Goal: Check status

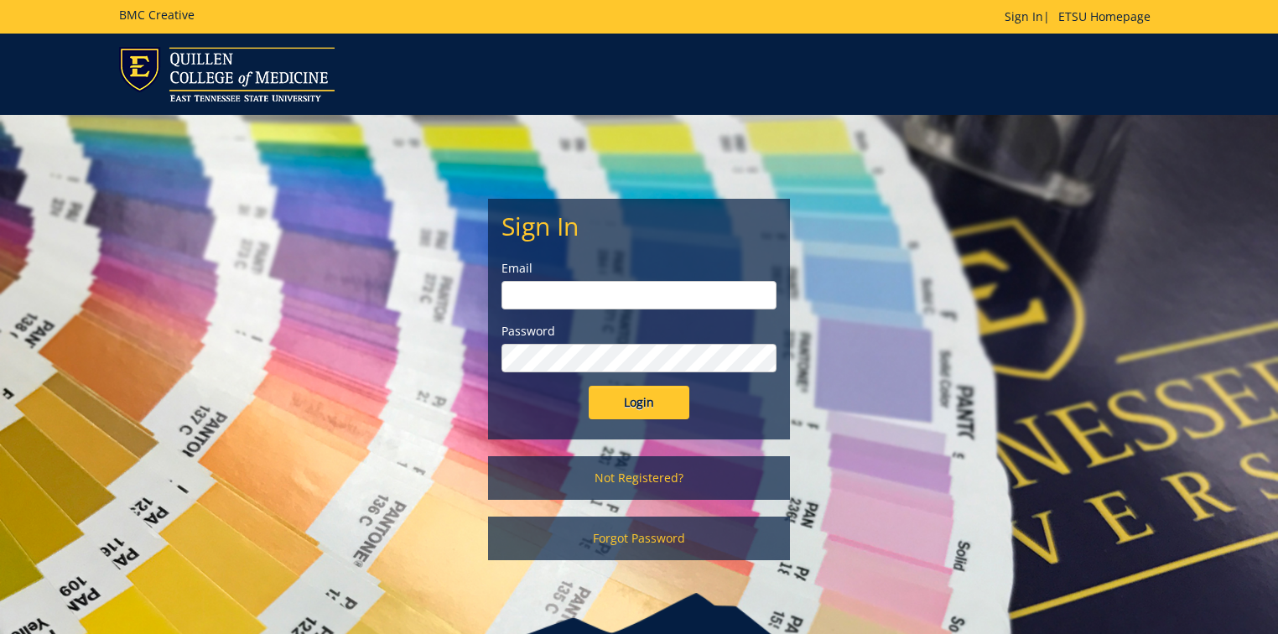
type input "[PERSON_NAME][EMAIL_ADDRESS][DOMAIN_NAME]"
click at [621, 419] on div "Sign In Email [PERSON_NAME][EMAIL_ADDRESS][DOMAIN_NAME] Password Login" at bounding box center [639, 319] width 300 height 239
click at [626, 407] on input "Login" at bounding box center [639, 403] width 101 height 34
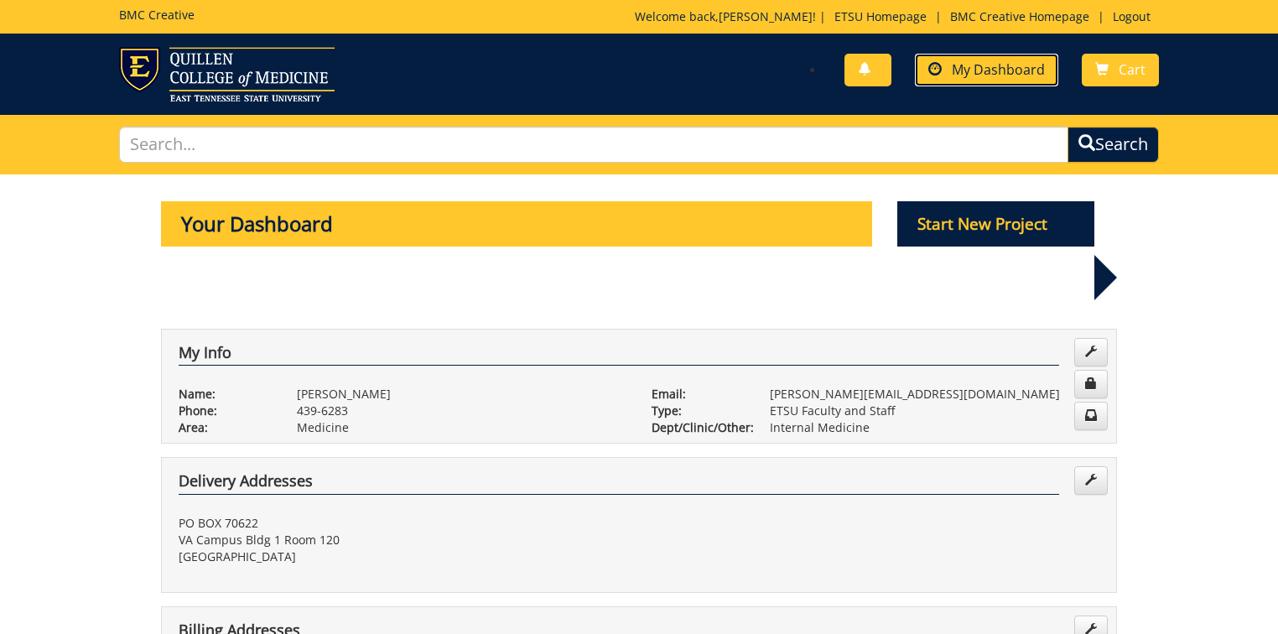
click at [981, 68] on span "My Dashboard" at bounding box center [998, 69] width 93 height 18
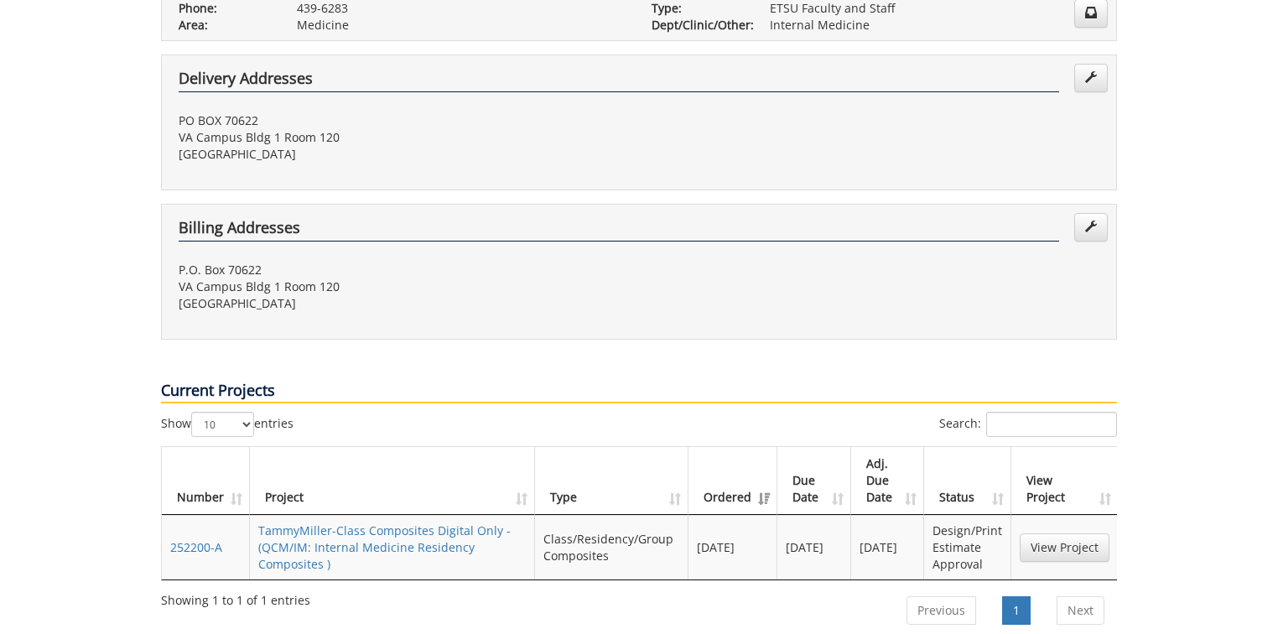
scroll to position [470, 0]
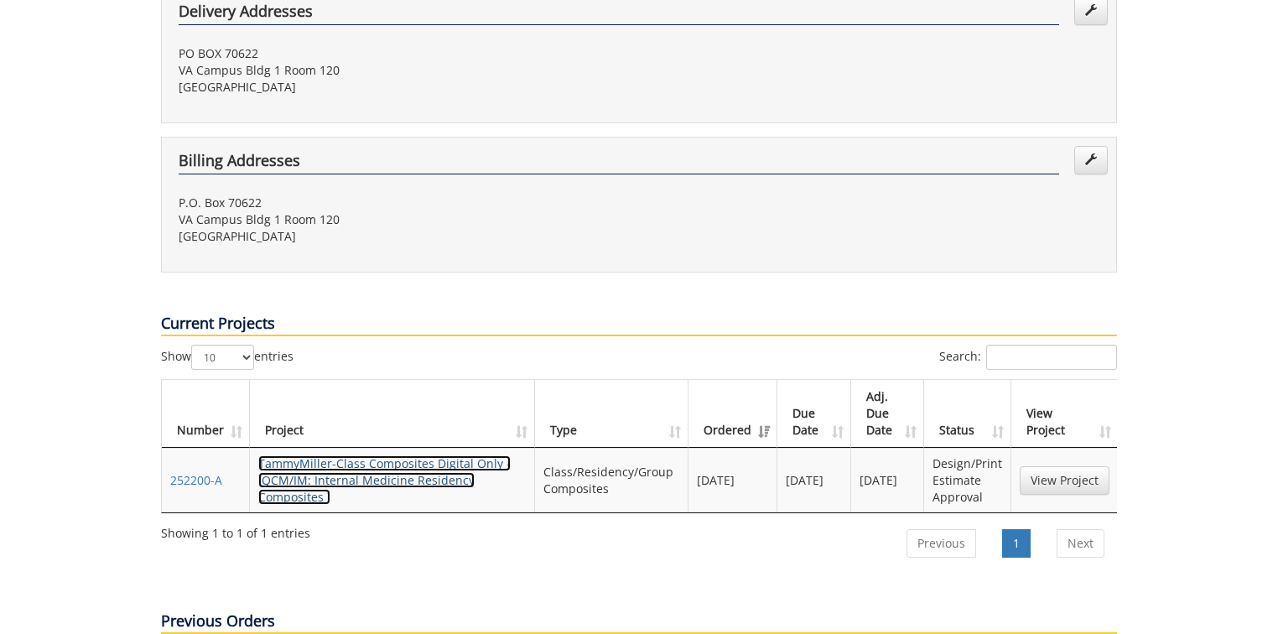
click at [431, 456] on link "TammyMiller-Class Composites Digital Only - (QCM/IM: Internal Medicine Residenc…" at bounding box center [384, 480] width 253 height 49
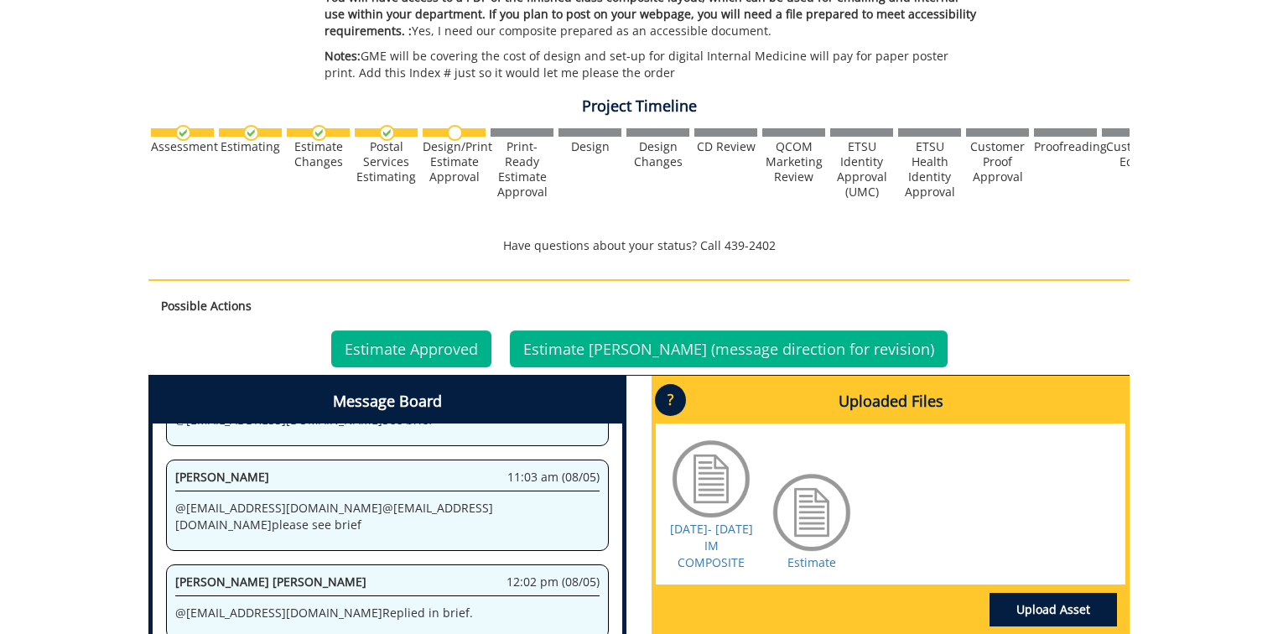
scroll to position [604, 0]
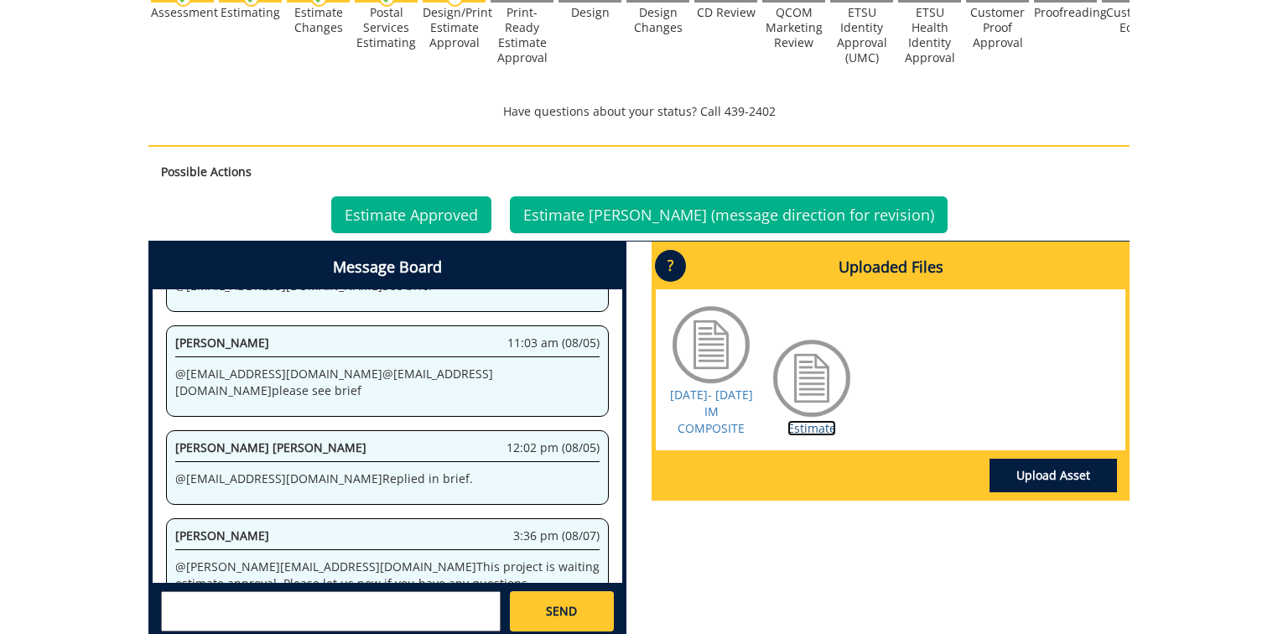
click at [805, 420] on link "Estimate" at bounding box center [812, 428] width 49 height 16
